Goal: Task Accomplishment & Management: Use online tool/utility

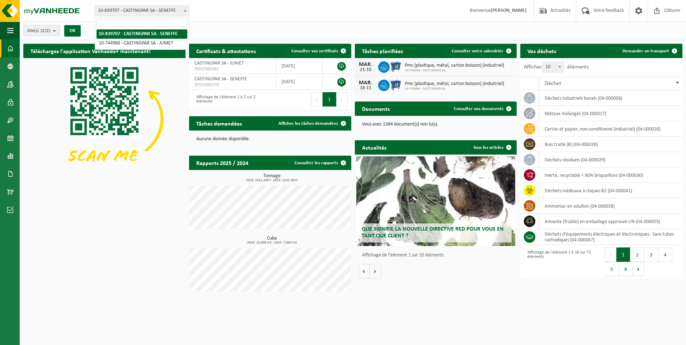
click at [144, 11] on span "10-839707 - CASTINGPAR SA - SENEFFE" at bounding box center [142, 11] width 94 height 10
select select "6262"
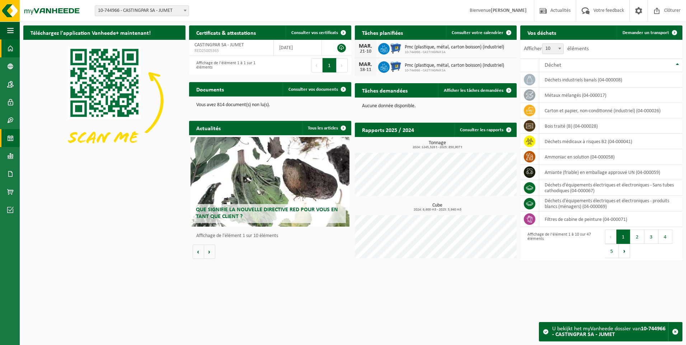
click at [9, 139] on span at bounding box center [10, 138] width 6 height 18
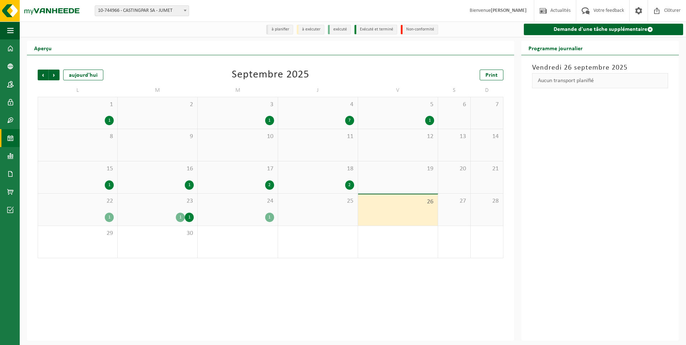
click at [230, 202] on span "24" at bounding box center [237, 201] width 73 height 8
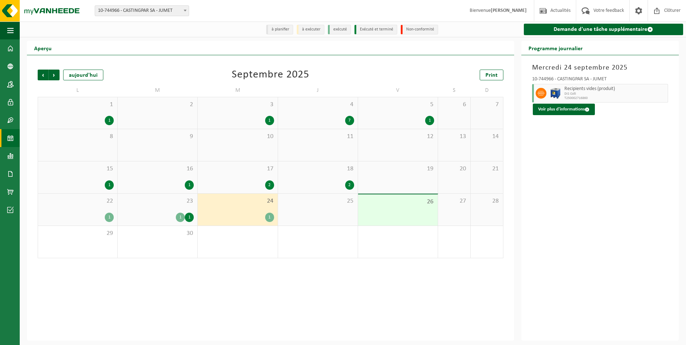
click at [163, 211] on div "23 1 1" at bounding box center [158, 210] width 80 height 32
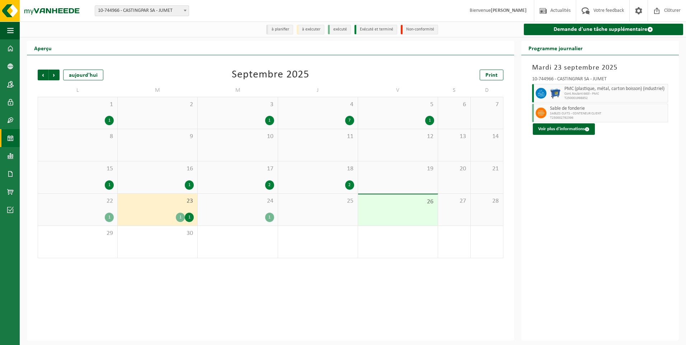
click at [96, 209] on div "22 1" at bounding box center [77, 210] width 79 height 32
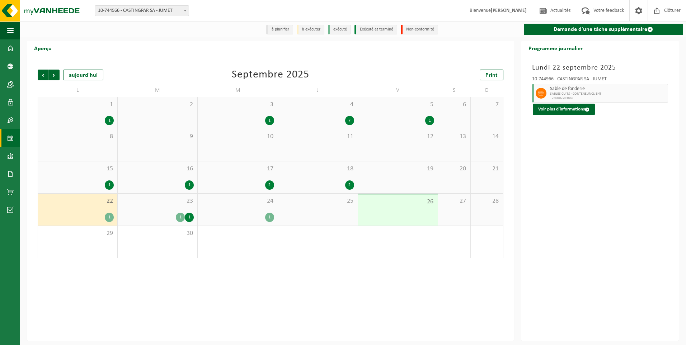
click at [312, 176] on div "18 2" at bounding box center [318, 178] width 80 height 32
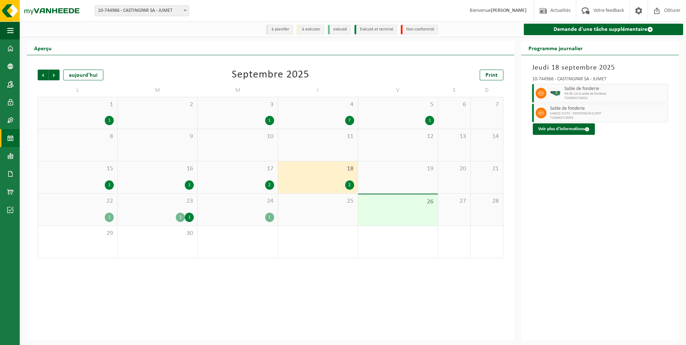
click at [233, 172] on span "17" at bounding box center [237, 169] width 73 height 8
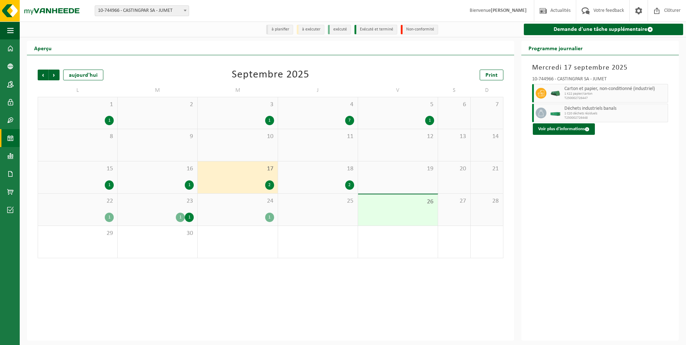
click at [173, 160] on div "9" at bounding box center [158, 145] width 80 height 32
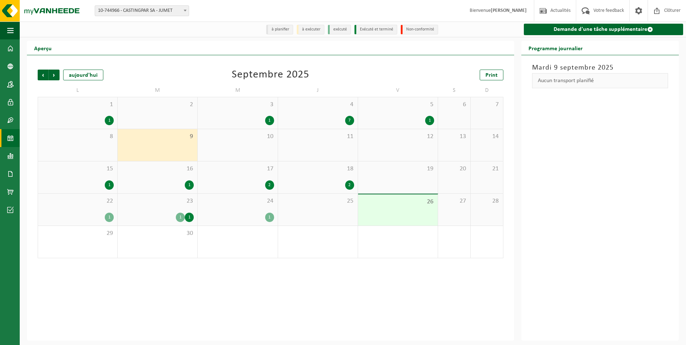
click at [164, 171] on span "16" at bounding box center [157, 169] width 73 height 8
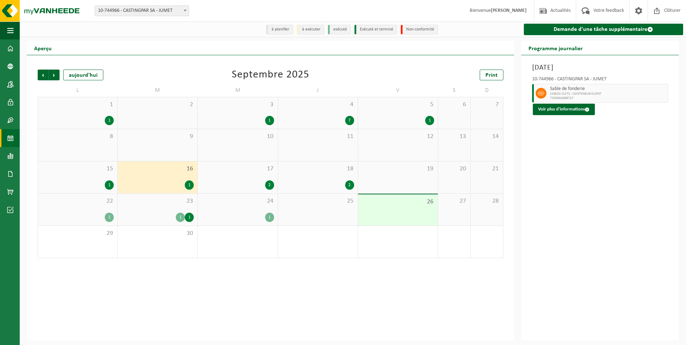
click at [69, 174] on div "15 1" at bounding box center [77, 178] width 79 height 32
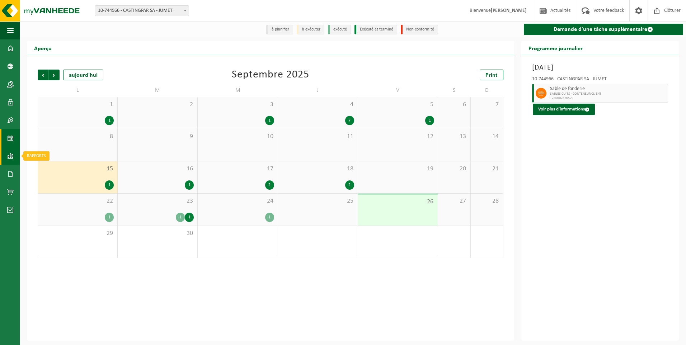
click at [1, 153] on link "Rapports" at bounding box center [10, 156] width 20 height 18
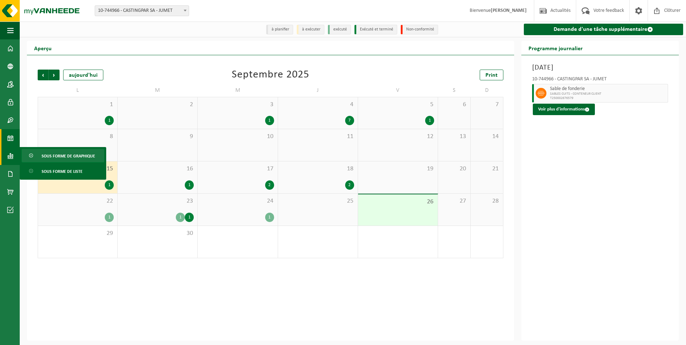
click at [67, 155] on span "Sous forme de graphique" at bounding box center [68, 156] width 53 height 14
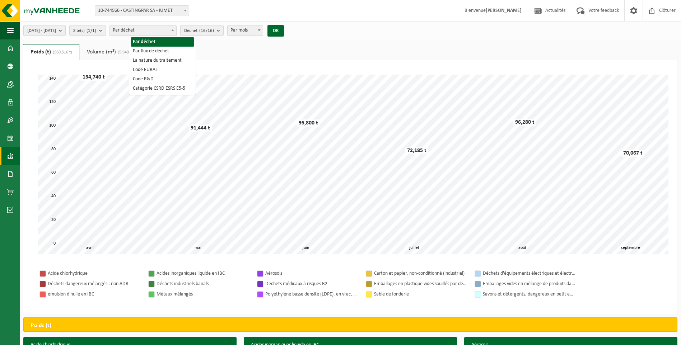
click at [171, 29] on span "Par déchet" at bounding box center [143, 30] width 66 height 10
click at [214, 34] on span "Déchet (16/16)" at bounding box center [199, 30] width 30 height 11
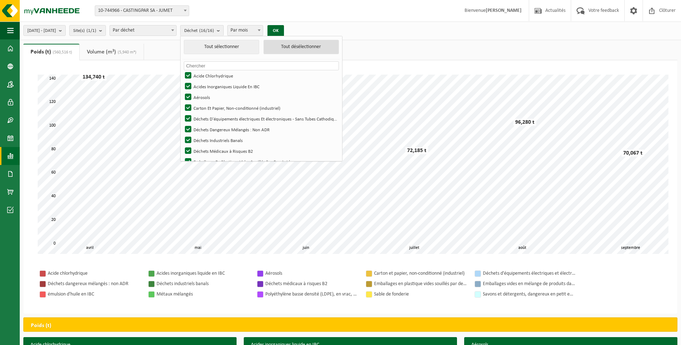
click at [307, 47] on button "Tout désélectionner" at bounding box center [301, 47] width 75 height 14
checkbox input "false"
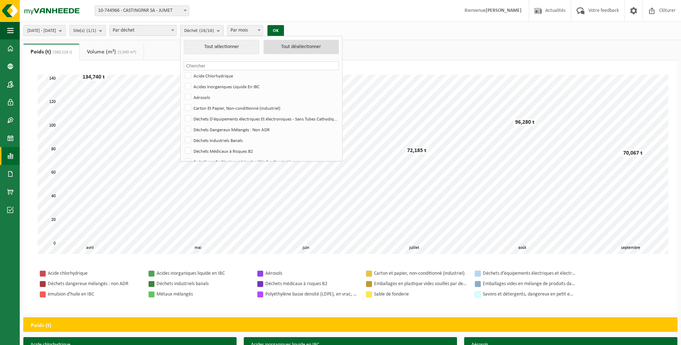
checkbox input "false"
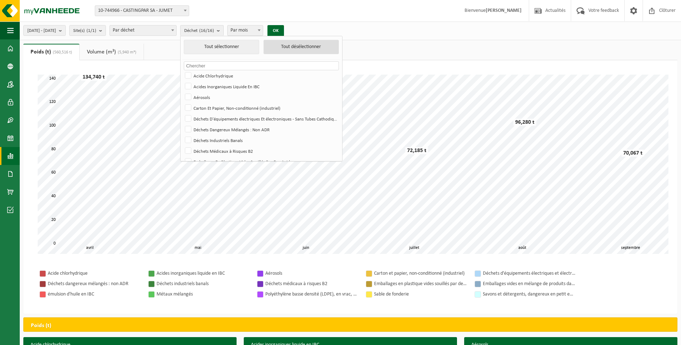
checkbox input "false"
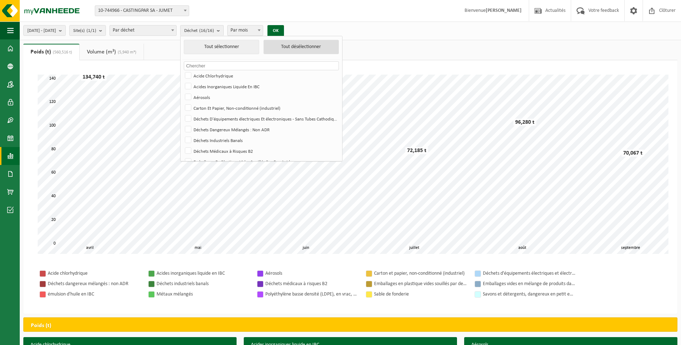
checkbox input "false"
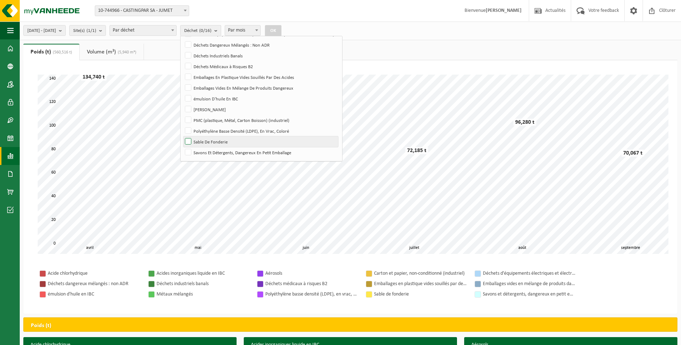
click at [213, 140] on label "Sable De Fonderie" at bounding box center [260, 141] width 155 height 11
click at [182, 136] on input "Sable De Fonderie" at bounding box center [182, 136] width 0 height 0
checkbox input "true"
click at [281, 28] on button "OK" at bounding box center [273, 30] width 17 height 11
